Goal: Information Seeking & Learning: Learn about a topic

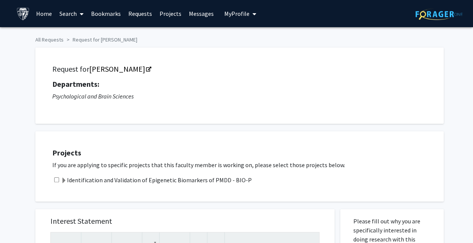
click at [102, 9] on link "Bookmarks" at bounding box center [105, 13] width 37 height 26
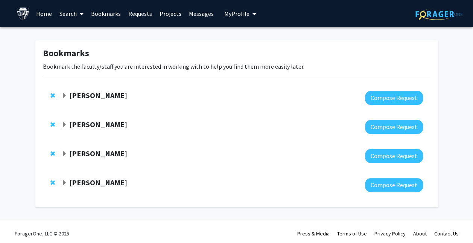
click at [107, 93] on strong "[PERSON_NAME]" at bounding box center [98, 94] width 58 height 9
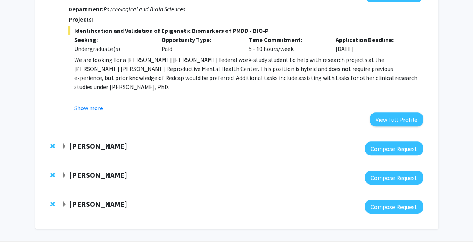
scroll to position [104, 0]
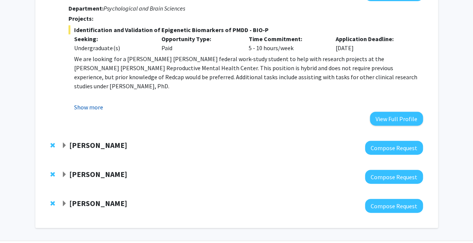
click at [96, 108] on button "Show more" at bounding box center [88, 106] width 29 height 9
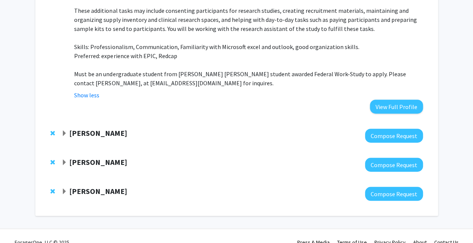
scroll to position [200, 0]
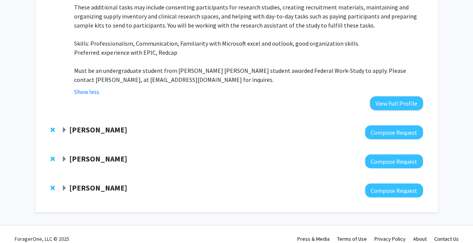
click at [108, 128] on div at bounding box center [242, 132] width 362 height 14
click at [105, 125] on strong "[PERSON_NAME]" at bounding box center [98, 129] width 58 height 9
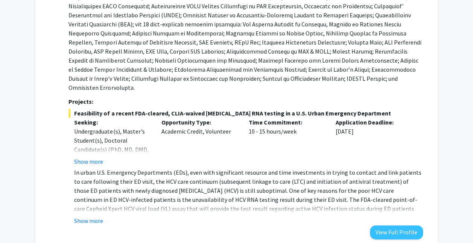
scroll to position [535, 0]
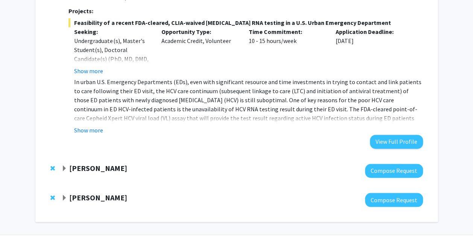
click at [87, 163] on div at bounding box center [242, 170] width 362 height 14
click at [85, 163] on strong "[PERSON_NAME]" at bounding box center [98, 167] width 58 height 9
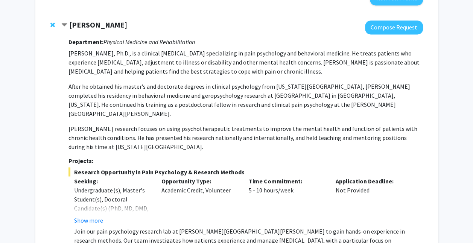
scroll to position [789, 0]
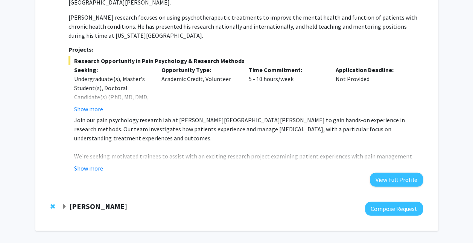
click at [105, 201] on strong "[PERSON_NAME]" at bounding box center [98, 205] width 58 height 9
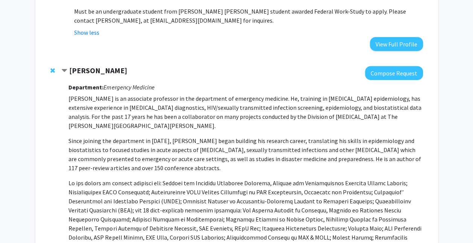
scroll to position [260, 0]
drag, startPoint x: 77, startPoint y: 88, endPoint x: 90, endPoint y: 91, distance: 13.1
click at [90, 93] on p "[PERSON_NAME] is an associate professor in the department of emergency medicine…" at bounding box center [246, 111] width 354 height 36
copy p "[PERSON_NAME]"
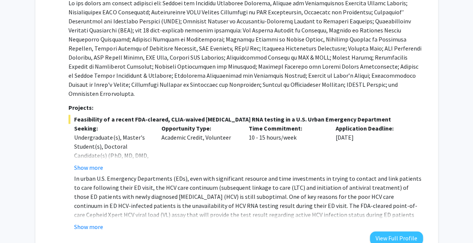
scroll to position [439, 0]
click at [92, 202] on fg-read-more "In urban U.S. Emergency Departments (EDs), even with significant resource and t…" at bounding box center [246, 201] width 354 height 57
click at [99, 221] on button "Show more" at bounding box center [88, 225] width 29 height 9
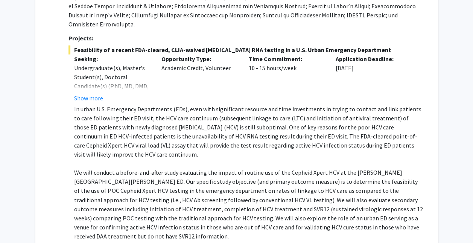
scroll to position [508, 0]
drag, startPoint x: 275, startPoint y: 160, endPoint x: 299, endPoint y: 164, distance: 24.4
click at [299, 168] on p "We will conduct a before-and-after study evaluating the impact of routine use o…" at bounding box center [248, 204] width 349 height 72
drag, startPoint x: 299, startPoint y: 164, endPoint x: 276, endPoint y: 177, distance: 26.2
click at [276, 177] on p "We will conduct a before-and-after study evaluating the impact of routine use o…" at bounding box center [248, 204] width 349 height 72
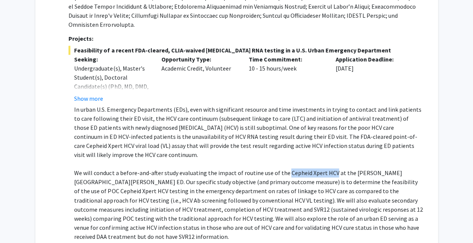
drag, startPoint x: 285, startPoint y: 152, endPoint x: 331, endPoint y: 155, distance: 45.7
click at [331, 168] on p "We will conduct a before-and-after study evaluating the impact of routine use o…" at bounding box center [248, 204] width 349 height 72
copy p "Cepheid Xpert HCV"
click at [258, 190] on p "We will conduct a before-and-after study evaluating the impact of routine use o…" at bounding box center [248, 204] width 349 height 72
drag, startPoint x: 214, startPoint y: 153, endPoint x: 267, endPoint y: 153, distance: 52.7
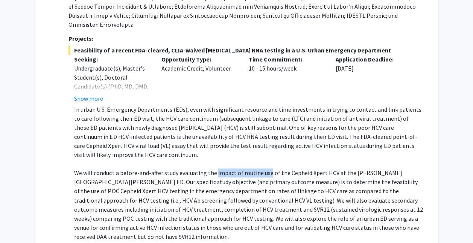
click at [267, 168] on p "We will conduct a before-and-after study evaluating the impact of routine use o…" at bounding box center [248, 204] width 349 height 72
drag, startPoint x: 267, startPoint y: 153, endPoint x: 246, endPoint y: 155, distance: 20.5
click at [246, 168] on p "We will conduct a before-and-after study evaluating the impact of routine use o…" at bounding box center [248, 204] width 349 height 72
click at [215, 168] on p "We will conduct a before-and-after study evaluating the impact of routine use o…" at bounding box center [248, 204] width 349 height 72
copy p "impact of routine"
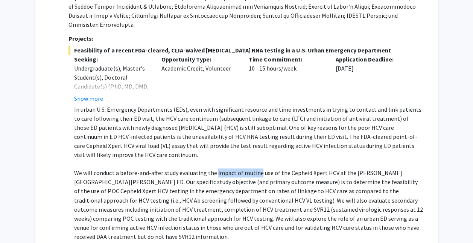
drag, startPoint x: 214, startPoint y: 154, endPoint x: 258, endPoint y: 157, distance: 43.8
click at [258, 168] on p "We will conduct a before-and-after study evaluating the impact of routine use o…" at bounding box center [248, 204] width 349 height 72
drag, startPoint x: 284, startPoint y: 154, endPoint x: 333, endPoint y: 152, distance: 49.0
click at [333, 168] on p "We will conduct a before-and-after study evaluating the impact of routine use o…" at bounding box center [248, 204] width 349 height 72
copy p "Cepheid Xpert HCV"
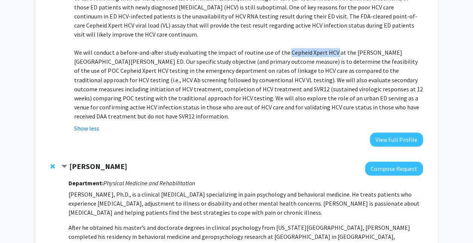
scroll to position [623, 0]
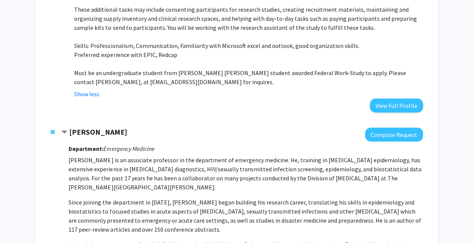
click at [70, 127] on strong "[PERSON_NAME]" at bounding box center [98, 131] width 58 height 9
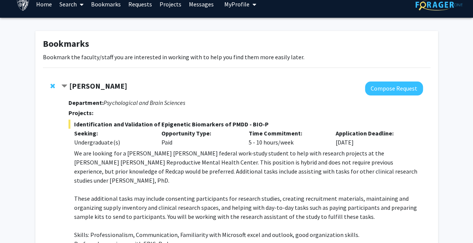
scroll to position [11, 0]
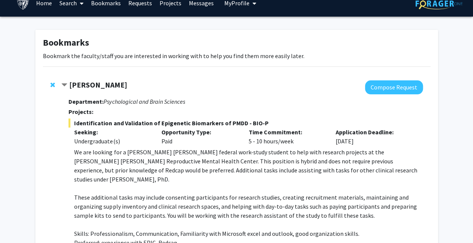
click at [65, 84] on span "Contract Victoria Paone Bookmark" at bounding box center [64, 85] width 6 height 6
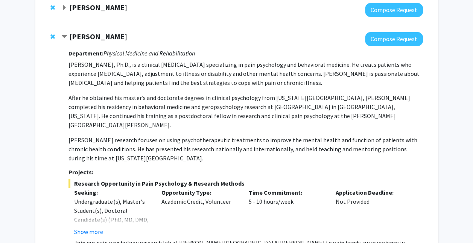
scroll to position [108, 0]
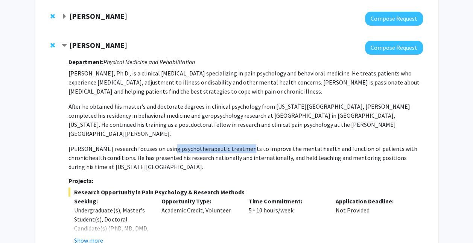
drag, startPoint x: 163, startPoint y: 139, endPoint x: 238, endPoint y: 137, distance: 75.7
click at [238, 144] on p "[PERSON_NAME] research focuses on using psychotherapeutic treatments to improve…" at bounding box center [246, 157] width 354 height 27
copy p "psychotherapeutic treatments"
drag, startPoint x: 268, startPoint y: 137, endPoint x: 344, endPoint y: 136, distance: 76.5
click at [344, 144] on p "[PERSON_NAME] research focuses on using psychotherapeutic treatments to improve…" at bounding box center [246, 157] width 354 height 27
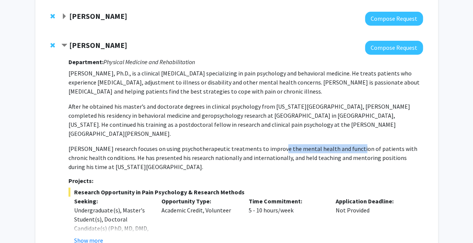
copy p "the mental health and function"
click at [82, 144] on p "[PERSON_NAME] research focuses on using psychotherapeutic treatments to improve…" at bounding box center [246, 157] width 354 height 27
copy p "[PERSON_NAME]"
click at [90, 71] on p "[PERSON_NAME], Ph.D., is a clinical [MEDICAL_DATA] specializing in pain psychol…" at bounding box center [246, 82] width 354 height 27
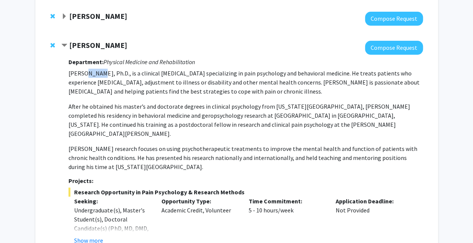
click at [90, 71] on p "[PERSON_NAME], Ph.D., is a clinical [MEDICAL_DATA] specializing in pain psychol…" at bounding box center [246, 82] width 354 height 27
copy p "Rassu"
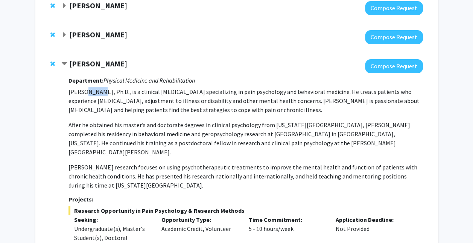
scroll to position [89, 0]
click at [65, 61] on span "Contract Fenan Rassu Bookmark" at bounding box center [64, 64] width 6 height 6
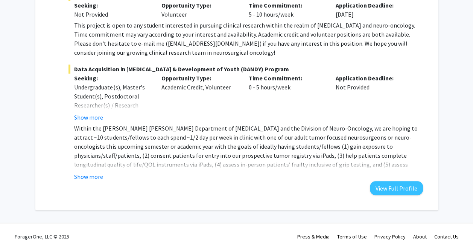
scroll to position [301, 0]
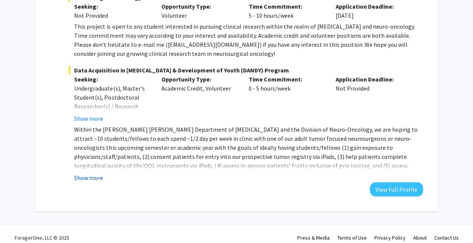
click at [91, 177] on button "Show more" at bounding box center [88, 177] width 29 height 9
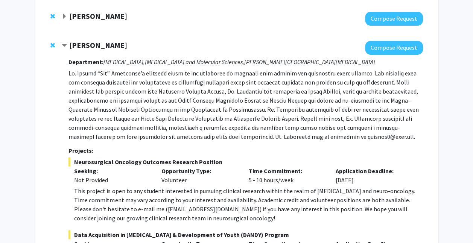
scroll to position [130, 0]
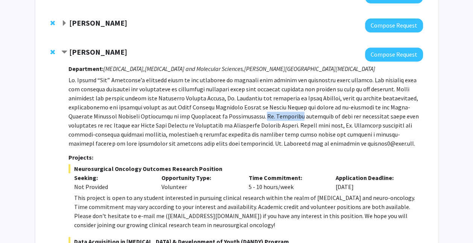
drag, startPoint x: 214, startPoint y: 115, endPoint x: 248, endPoint y: 116, distance: 33.9
click at [248, 116] on p at bounding box center [246, 111] width 354 height 72
copy p "[PERSON_NAME]"
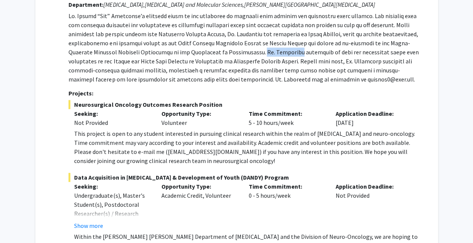
scroll to position [194, 0]
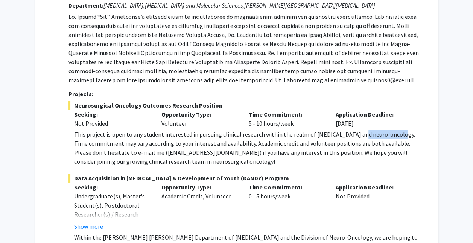
drag, startPoint x: 354, startPoint y: 133, endPoint x: 394, endPoint y: 133, distance: 39.2
click at [394, 133] on div "This project is open to any student interested in pursuing clinical research wi…" at bounding box center [248, 148] width 349 height 36
copy div "neuro-oncology"
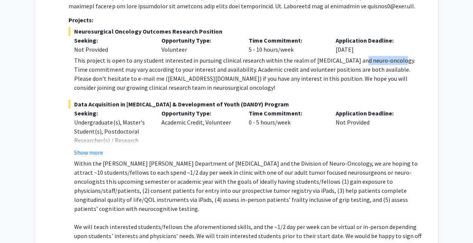
scroll to position [268, 0]
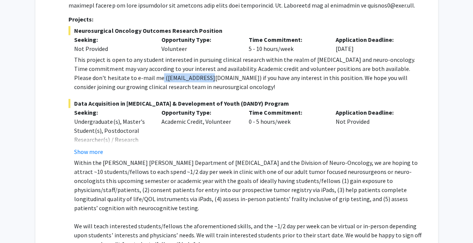
drag, startPoint x: 131, startPoint y: 75, endPoint x: 183, endPoint y: 77, distance: 51.6
click at [183, 77] on div "This project is open to any student interested in pursuing clinical research wi…" at bounding box center [248, 73] width 349 height 36
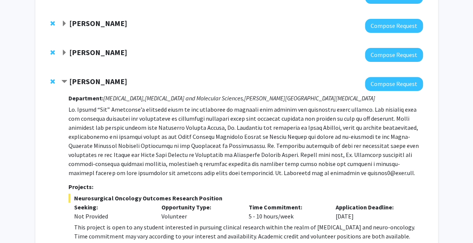
click at [93, 81] on strong "[PERSON_NAME]" at bounding box center [98, 80] width 58 height 9
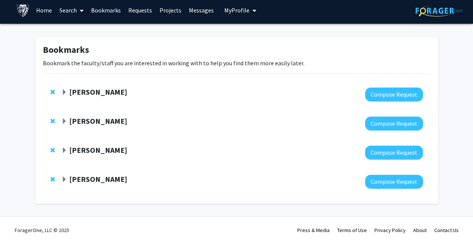
scroll to position [0, 0]
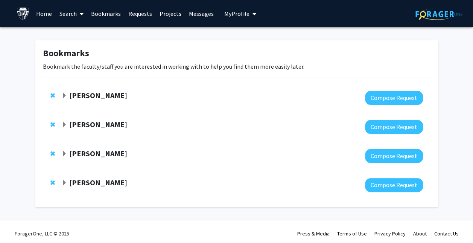
click at [93, 98] on strong "[PERSON_NAME]" at bounding box center [98, 94] width 58 height 9
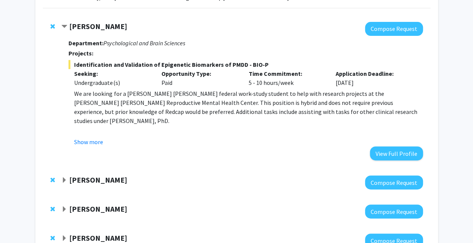
scroll to position [71, 0]
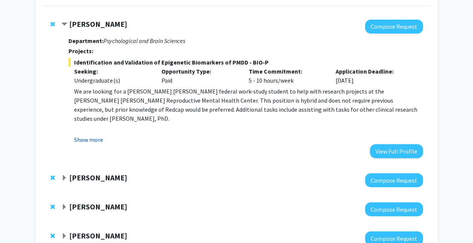
click at [95, 140] on button "Show more" at bounding box center [88, 139] width 29 height 9
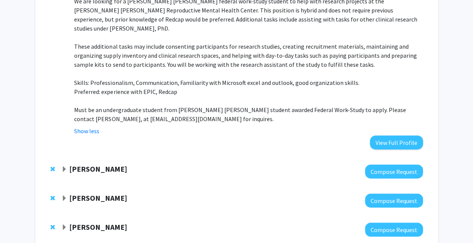
scroll to position [181, 0]
